Goal: Transaction & Acquisition: Purchase product/service

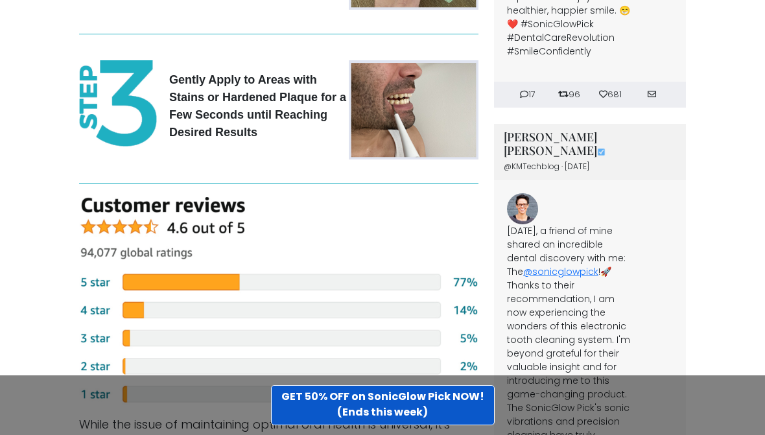
scroll to position [3497, 0]
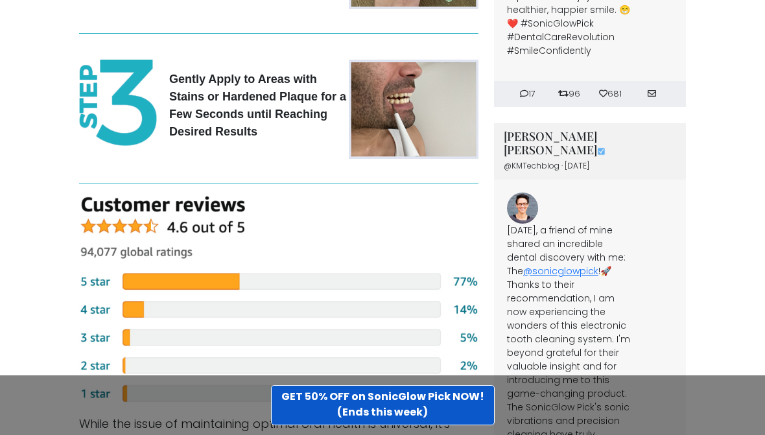
click at [123, 349] on img at bounding box center [278, 300] width 399 height 208
click at [121, 347] on img at bounding box center [278, 300] width 399 height 208
click at [119, 345] on img at bounding box center [278, 300] width 399 height 208
click at [134, 343] on img at bounding box center [278, 300] width 399 height 208
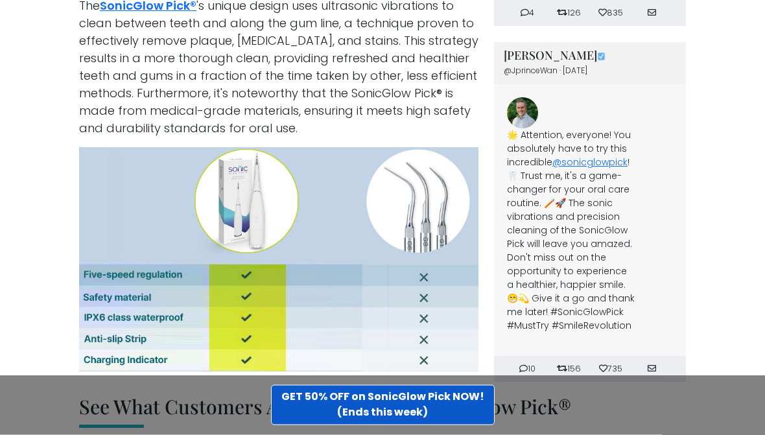
scroll to position [4139, 0]
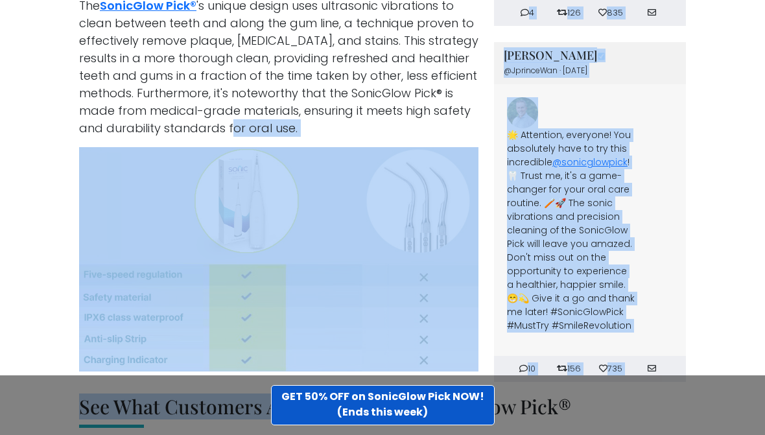
click at [363, 395] on h2 "See What Customers Are Saying About SonicGlow Pick®" at bounding box center [382, 411] width 607 height 33
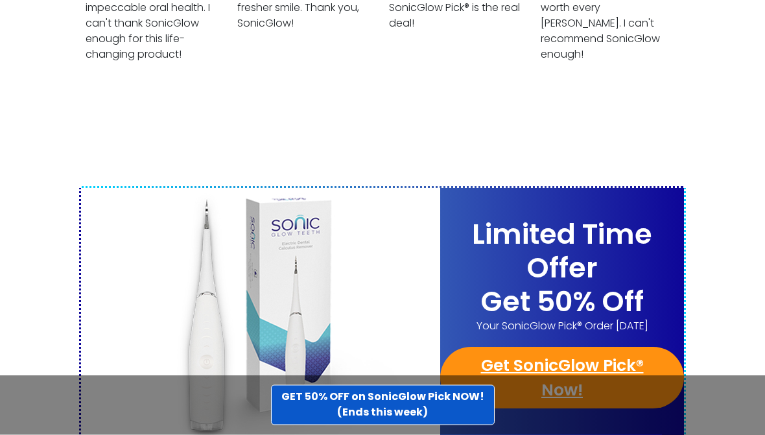
scroll to position [5042, 0]
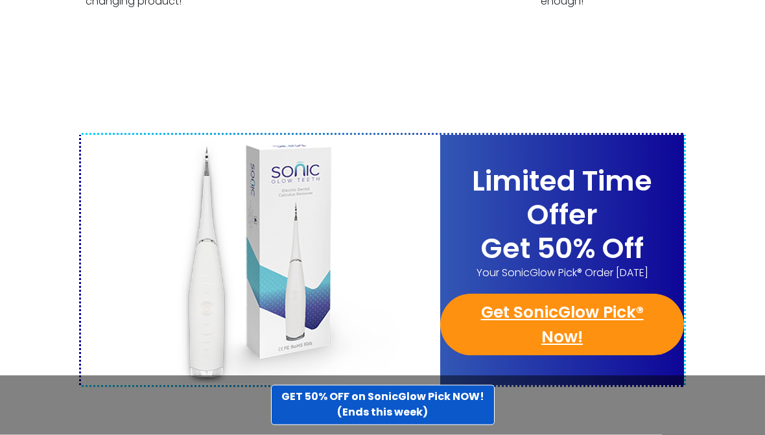
click at [516, 312] on div "Limited Time Offer Get 50% Off Your SonicGlow Pick® Order [DATE] Get SonicGlow …" at bounding box center [562, 260] width 244 height 242
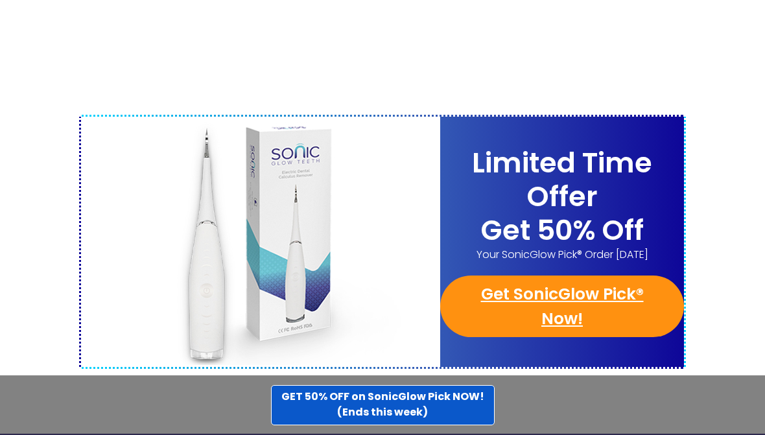
scroll to position [5104, 0]
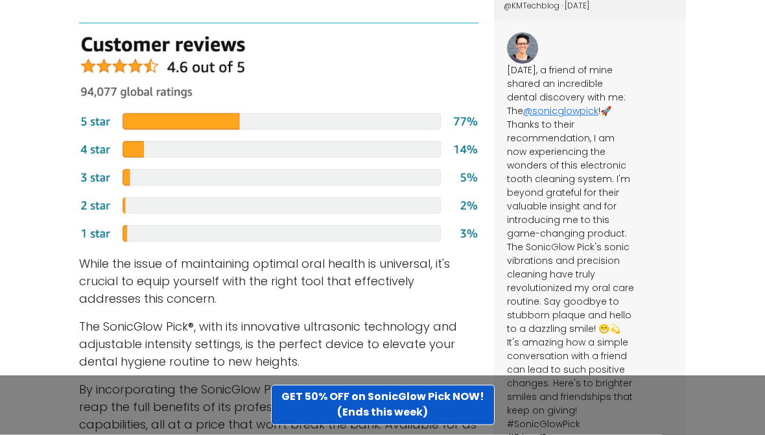
scroll to position [3651, 0]
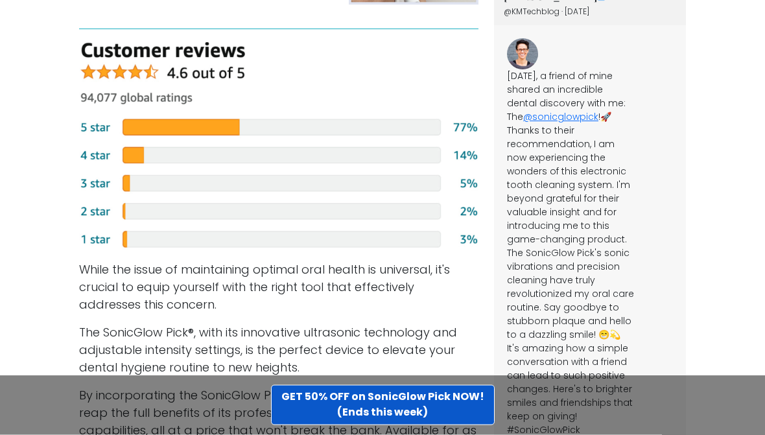
click at [235, 85] on img at bounding box center [278, 147] width 399 height 208
click at [238, 65] on img at bounding box center [278, 147] width 399 height 208
click at [226, 82] on img at bounding box center [278, 147] width 399 height 208
click at [132, 99] on img at bounding box center [278, 147] width 399 height 208
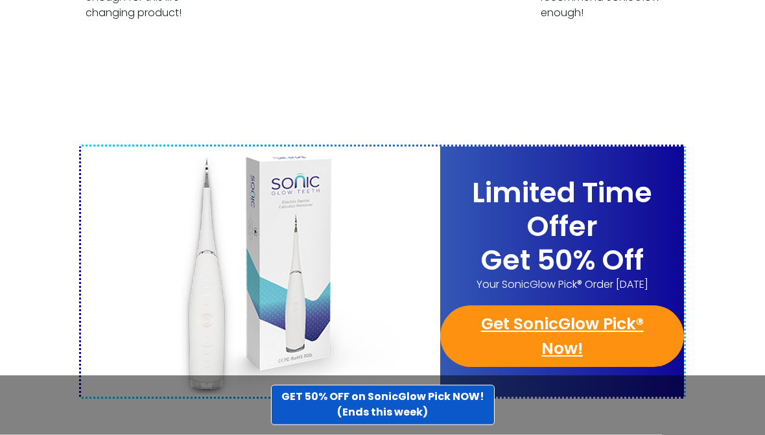
scroll to position [5042, 0]
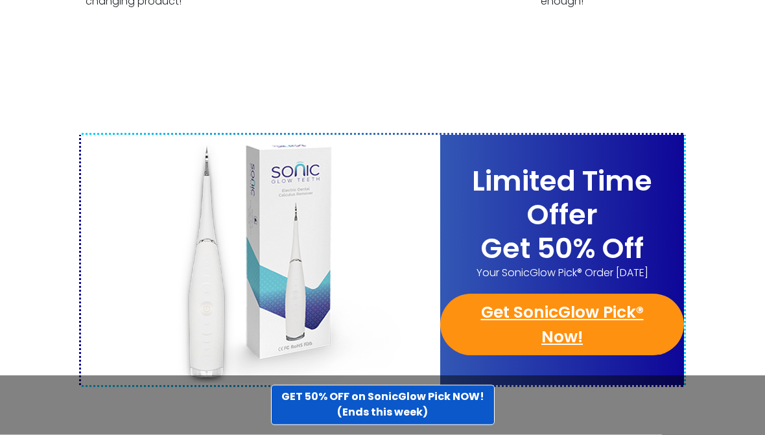
click at [599, 294] on link "Get SonicGlow Pick® Now!" at bounding box center [562, 325] width 244 height 62
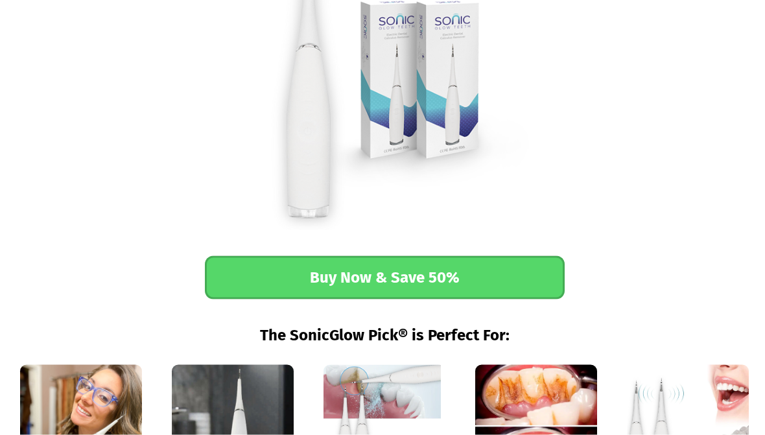
scroll to position [1608, 0]
click at [541, 364] on p "Plaque Removal" at bounding box center [536, 438] width 152 height 148
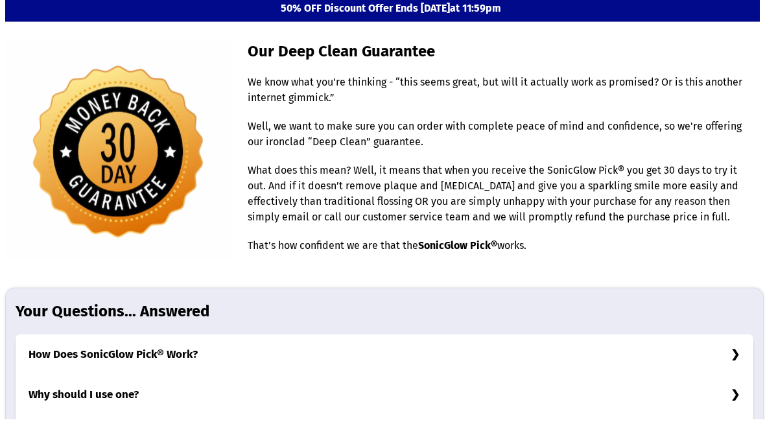
scroll to position [3878, 0]
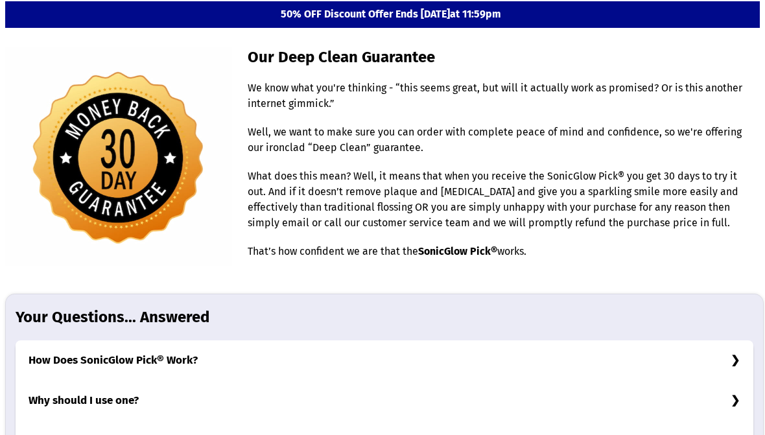
click at [185, 421] on h3 "What's included in my purchase?" at bounding box center [385, 441] width 738 height 40
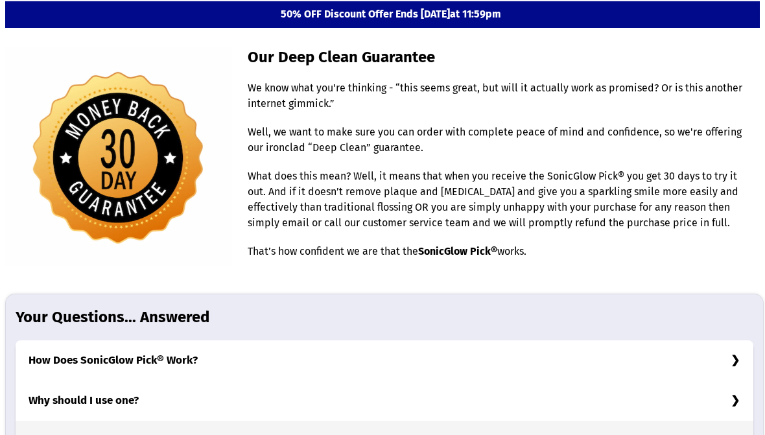
click at [145, 380] on h3 "Why should I use one?" at bounding box center [385, 400] width 738 height 40
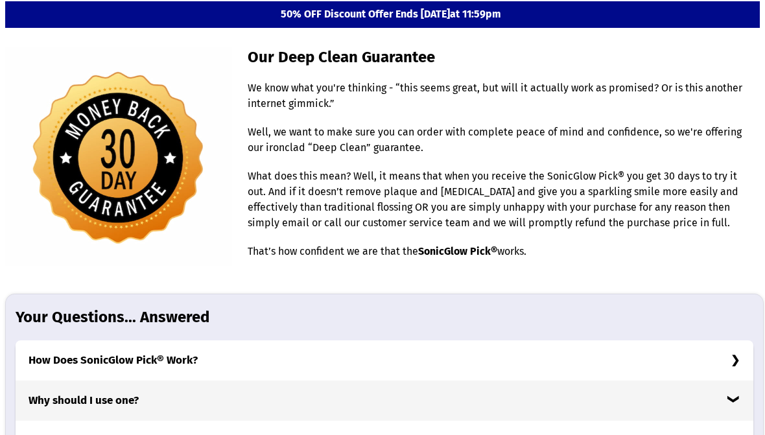
click at [174, 340] on h3 "How Does SonicGlow Pick® Work?" at bounding box center [385, 360] width 738 height 40
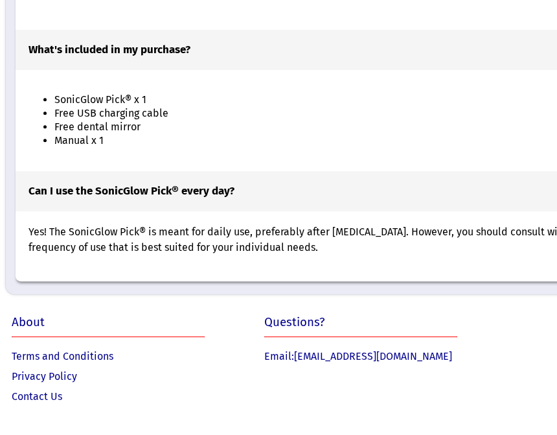
scroll to position [4599, 0]
